Goal: Information Seeking & Learning: Learn about a topic

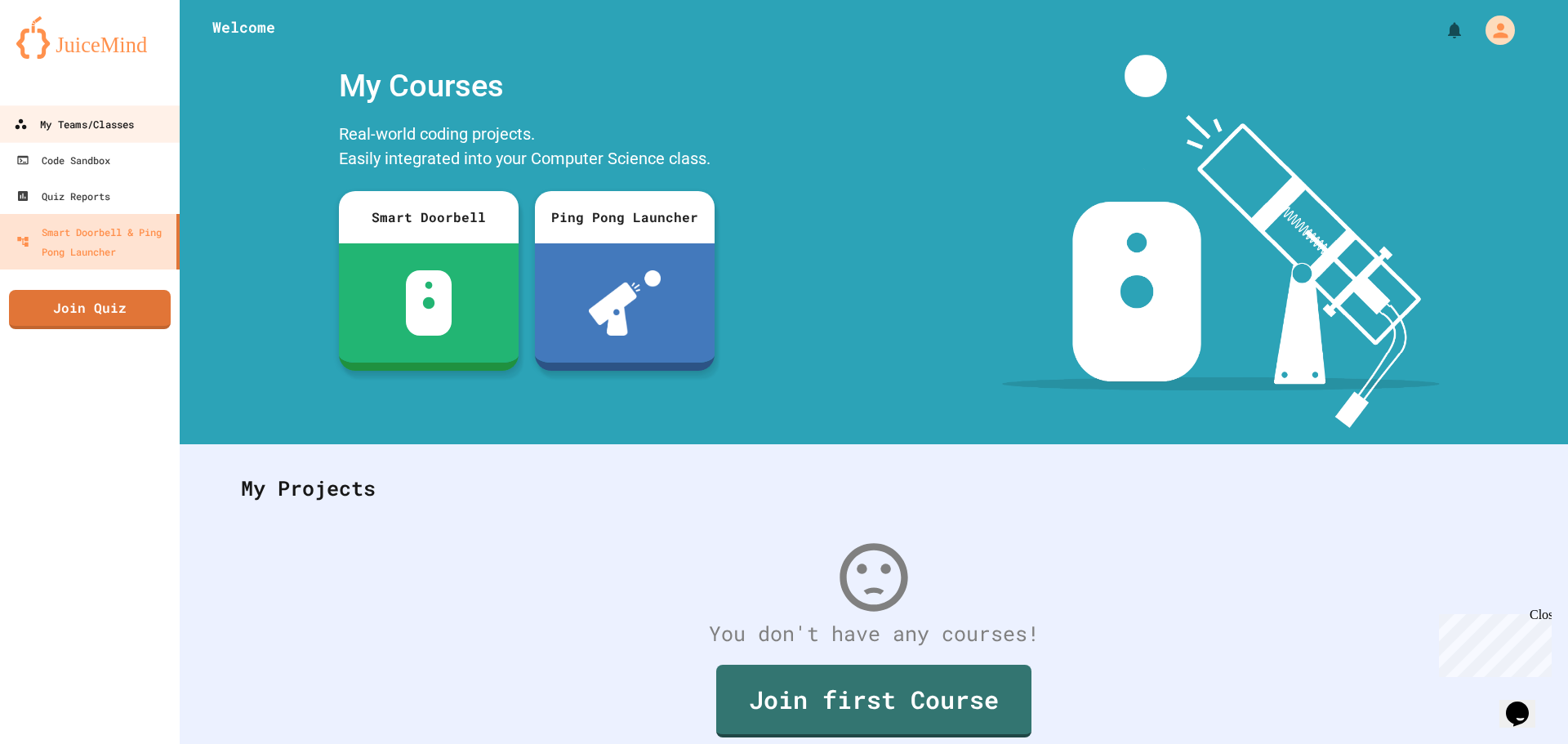
click at [112, 139] on link "My Teams/Classes" at bounding box center [90, 123] width 185 height 36
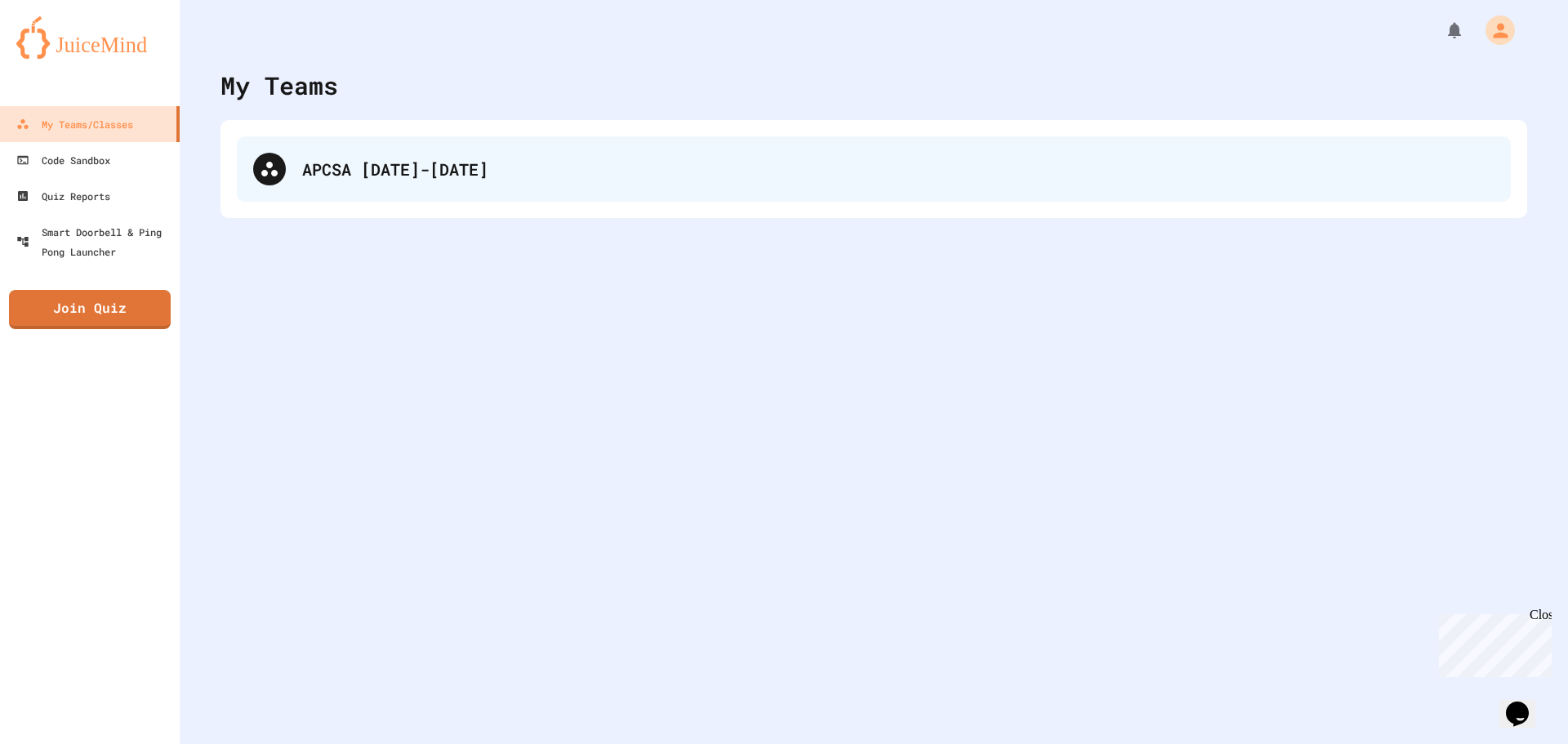
click at [406, 170] on div "APCSA [DATE]-[DATE]" at bounding box center [898, 168] width 1192 height 25
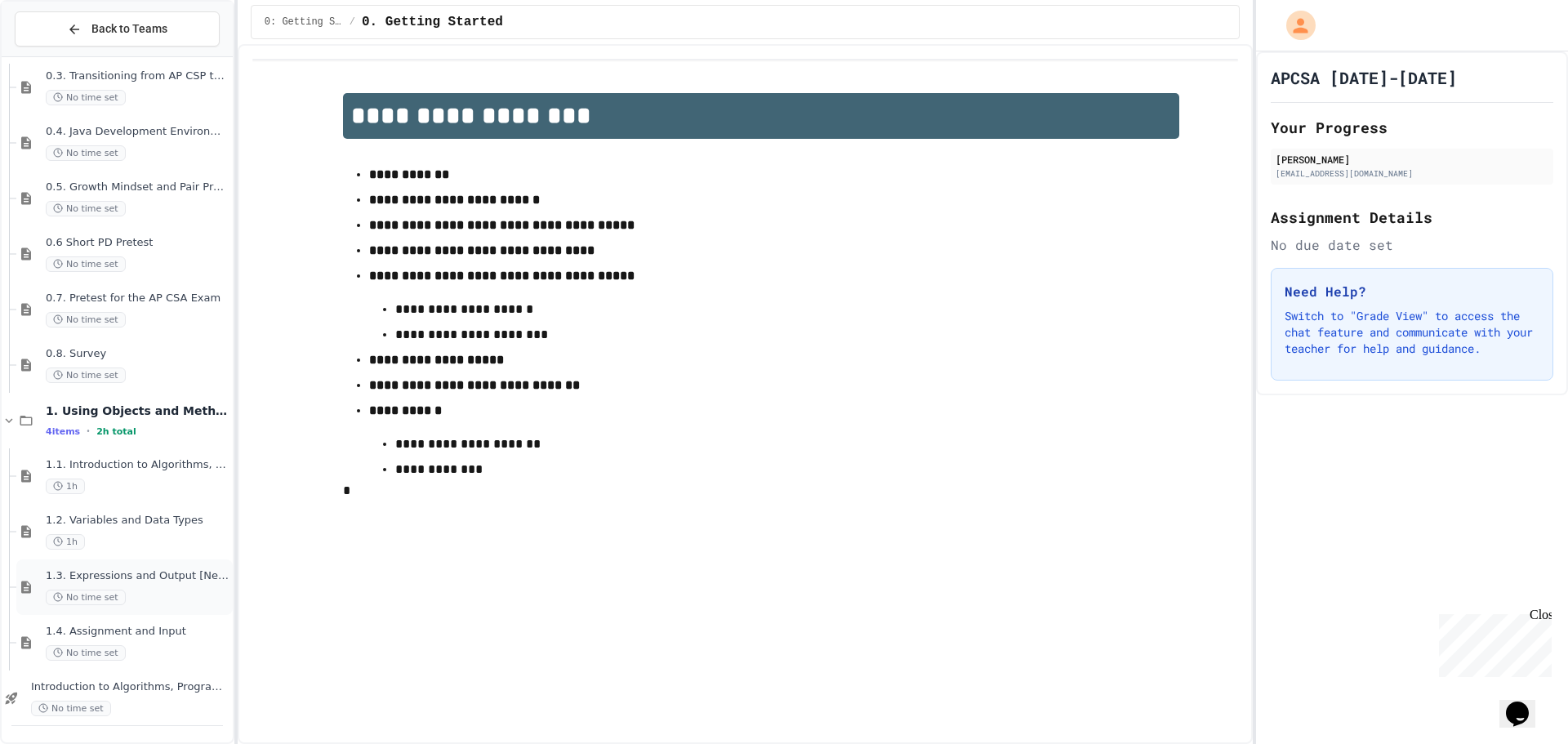
click at [137, 575] on span "1.3. Expressions and Output [New]" at bounding box center [137, 577] width 184 height 14
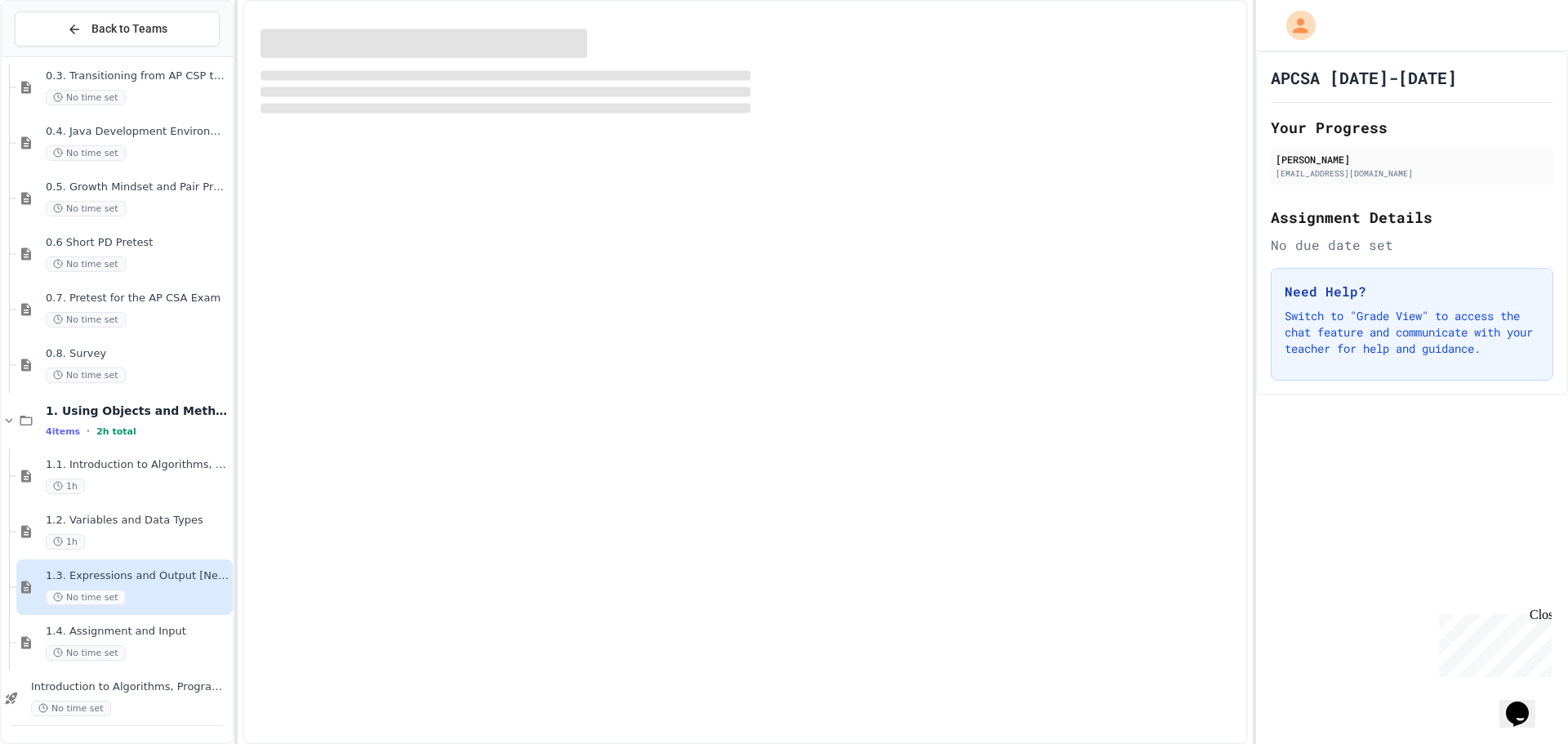
scroll to position [217, 0]
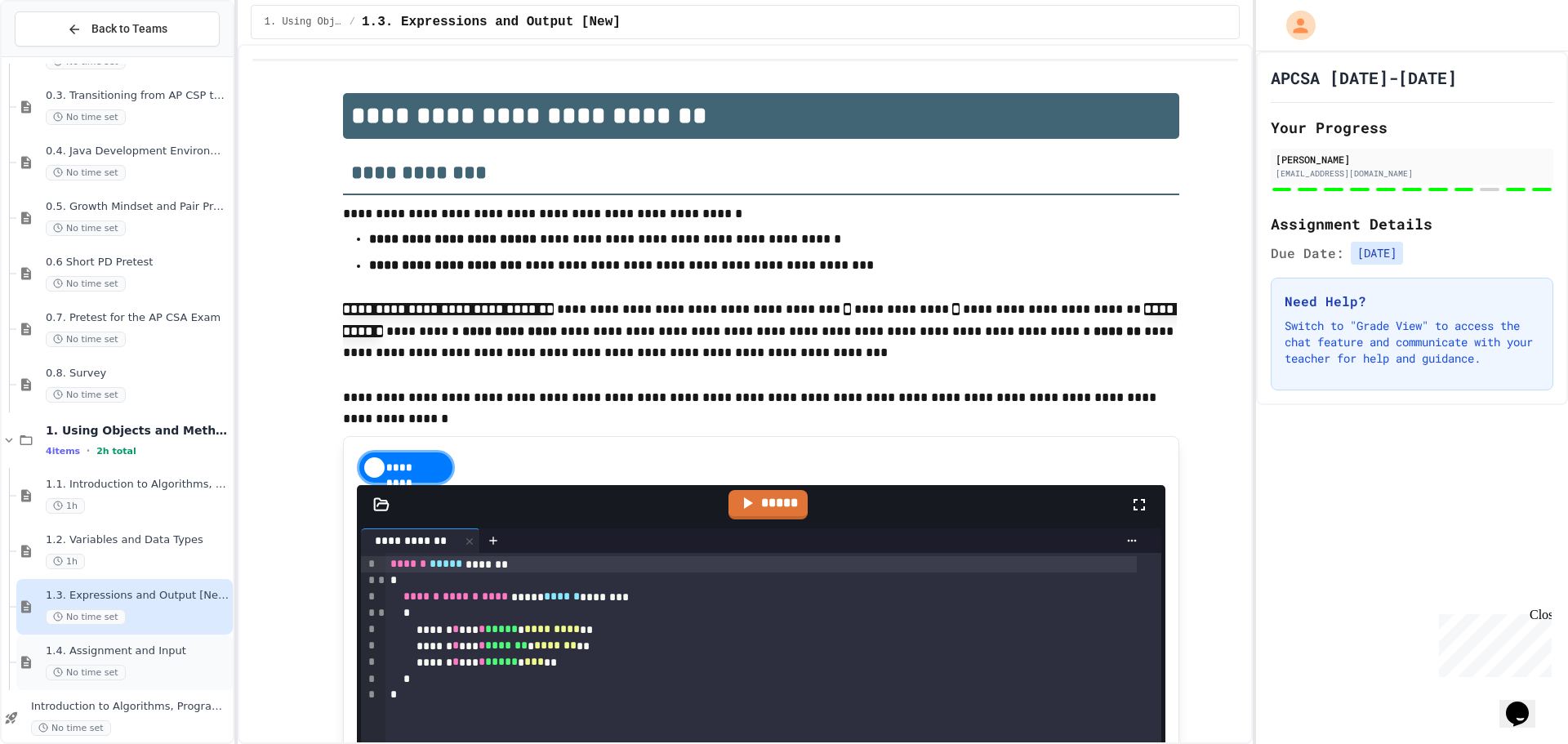
click at [161, 655] on span "1.4. Assignment and Input" at bounding box center [137, 651] width 184 height 14
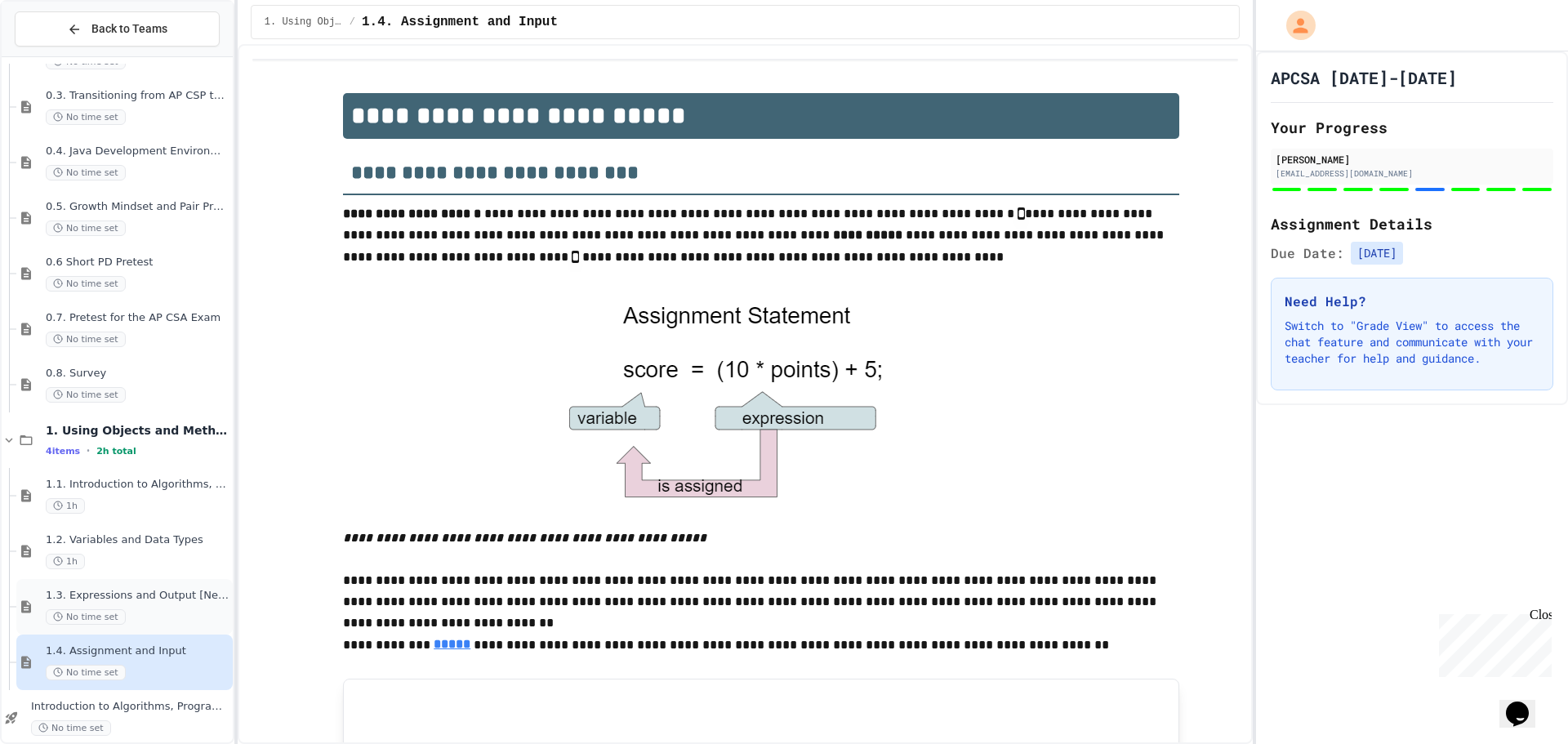
scroll to position [929, 0]
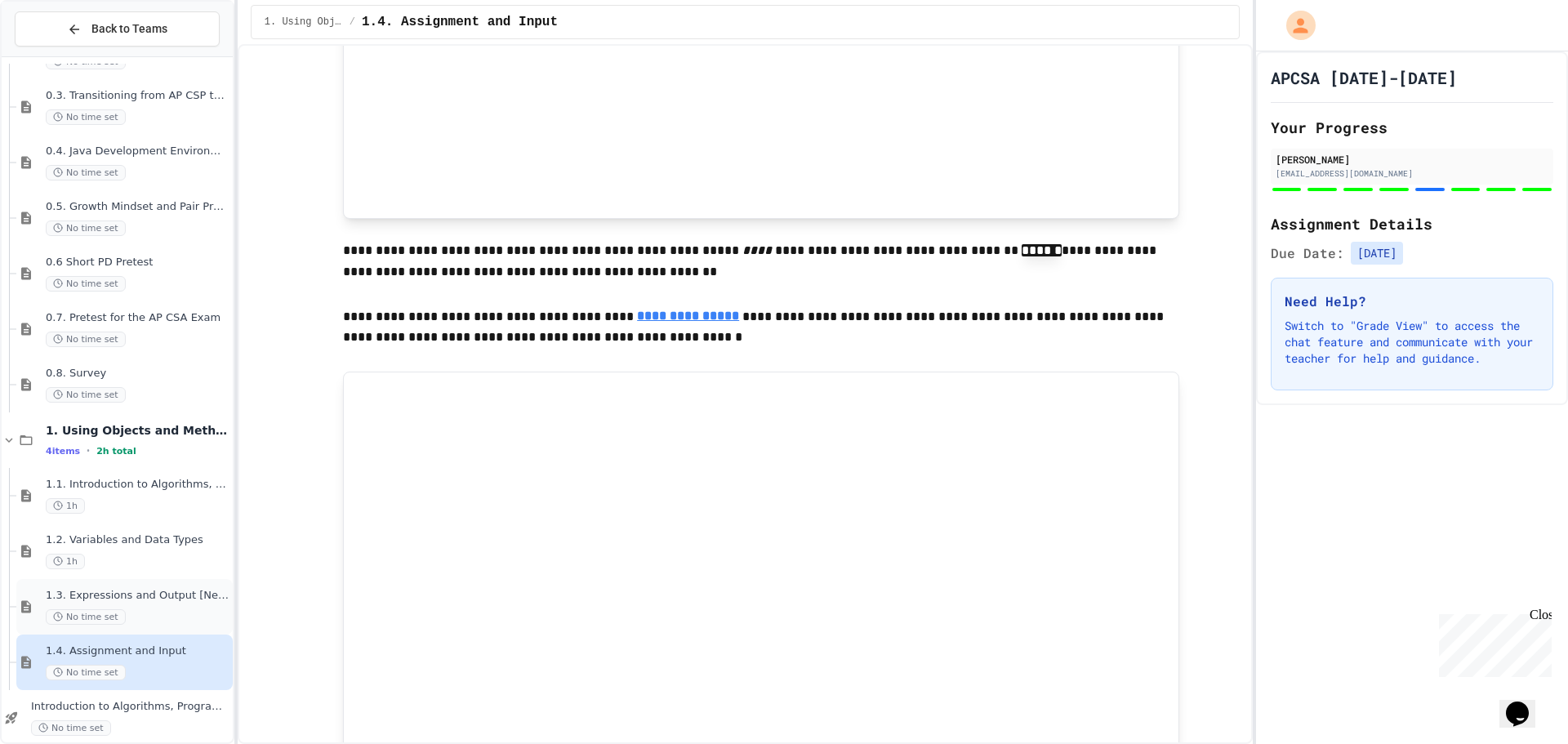
click at [139, 606] on div "1.3. Expressions and Output [New] No time set" at bounding box center [137, 607] width 184 height 36
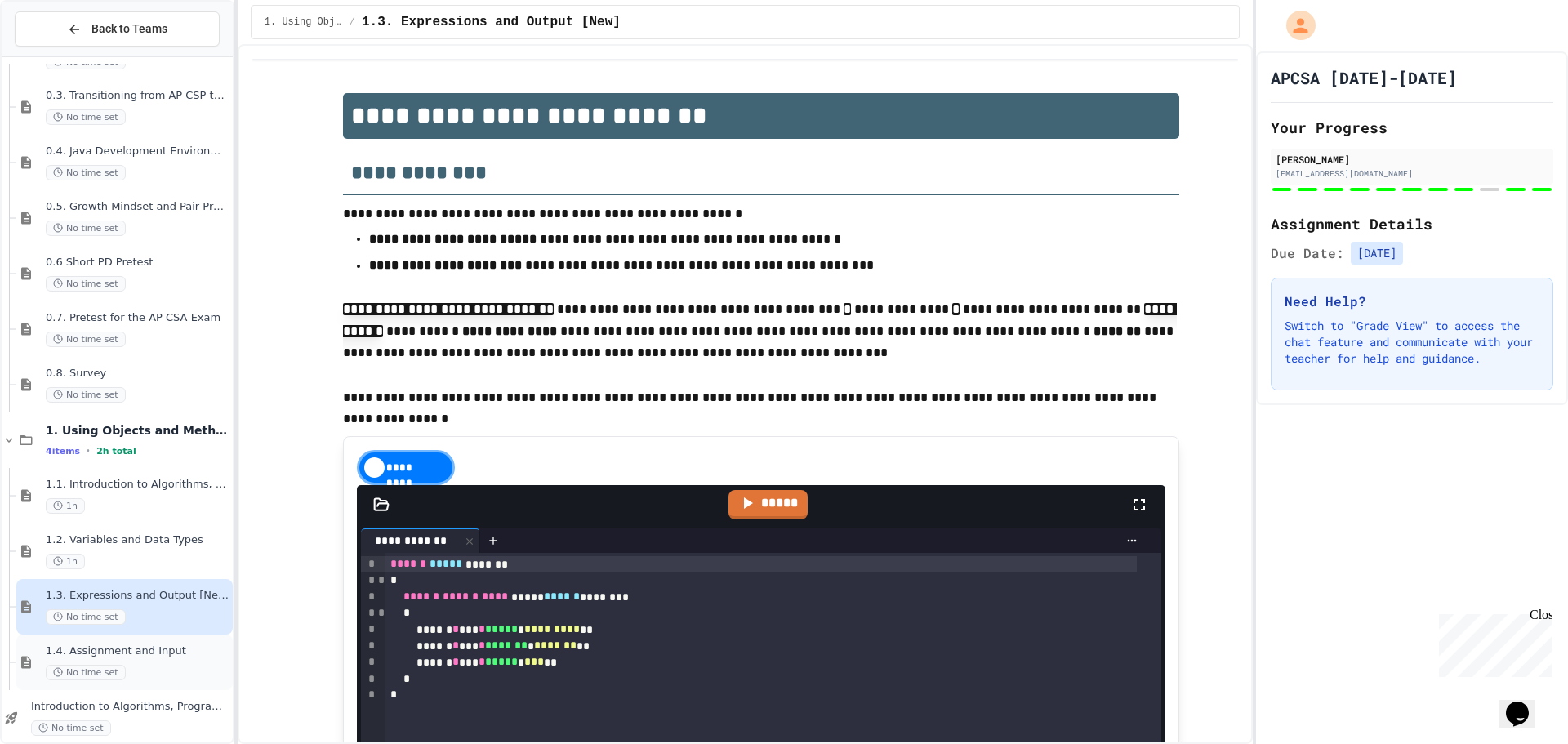
click at [120, 651] on span "1.4. Assignment and Input" at bounding box center [137, 651] width 184 height 14
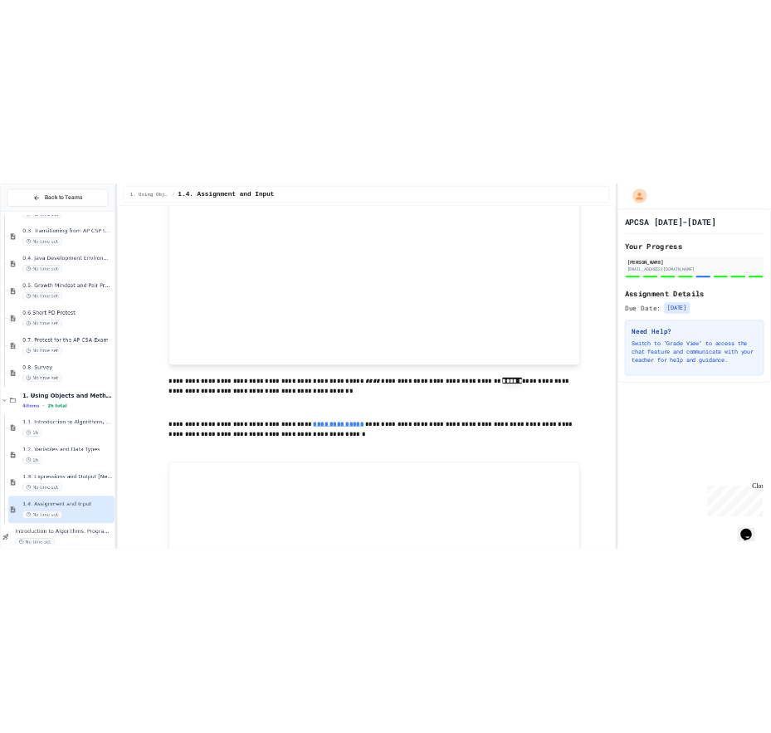
scroll to position [989, 0]
